Goal: Transaction & Acquisition: Download file/media

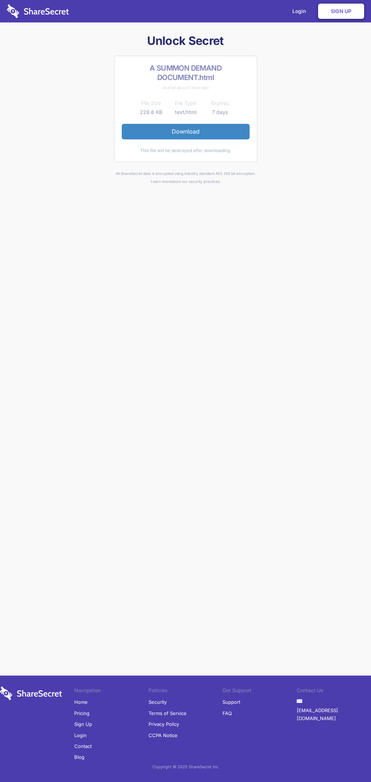
click at [185, 131] on link "Download" at bounding box center [186, 131] width 128 height 15
